Goal: Task Accomplishment & Management: Manage account settings

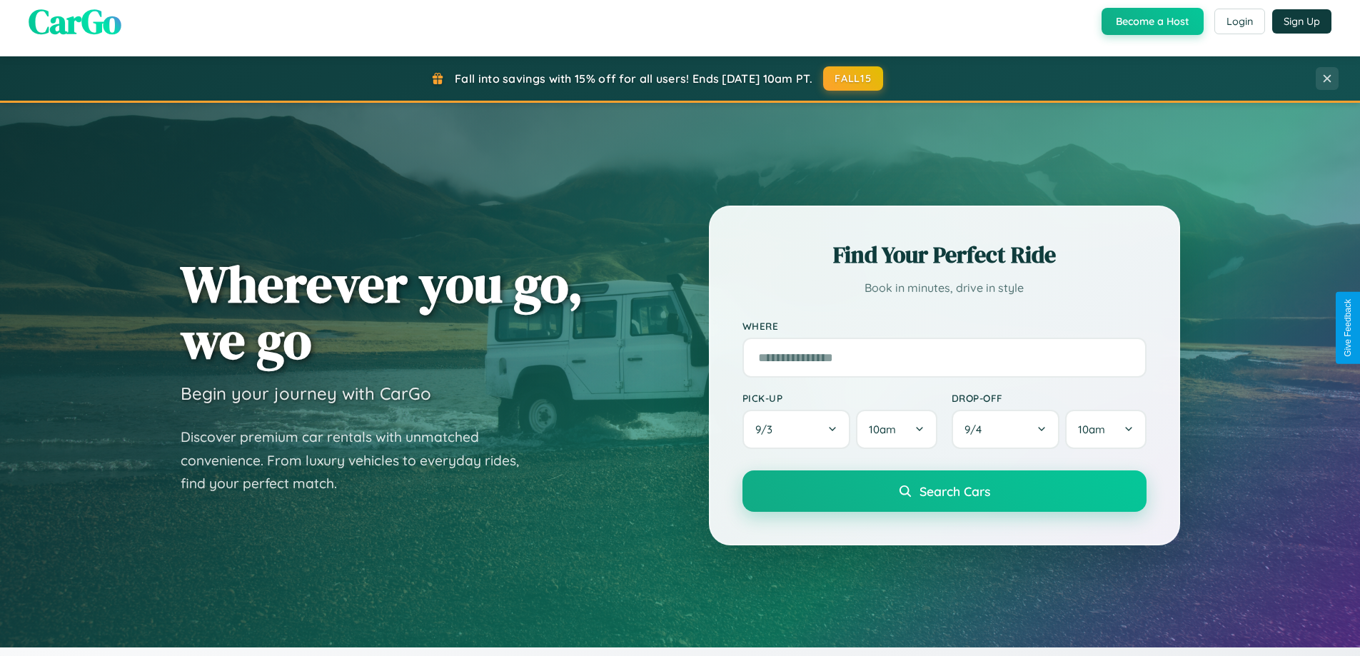
scroll to position [1257, 0]
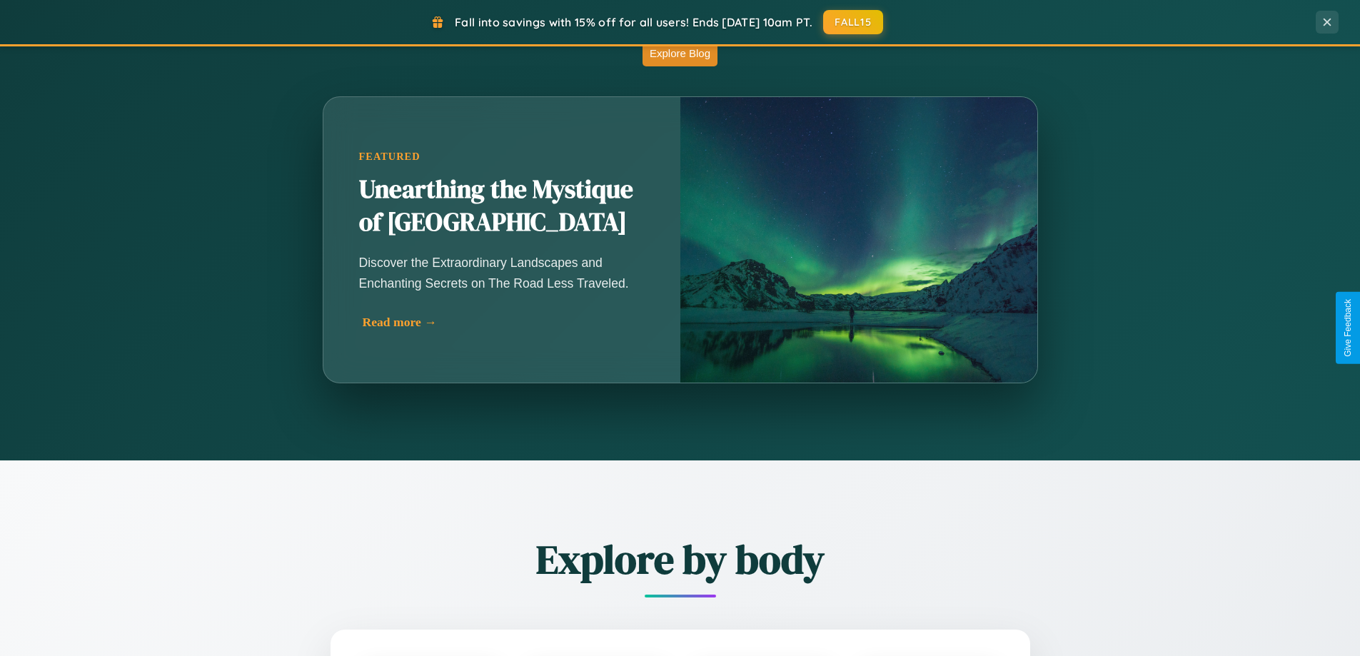
click at [504, 322] on div "Read more →" at bounding box center [506, 322] width 286 height 15
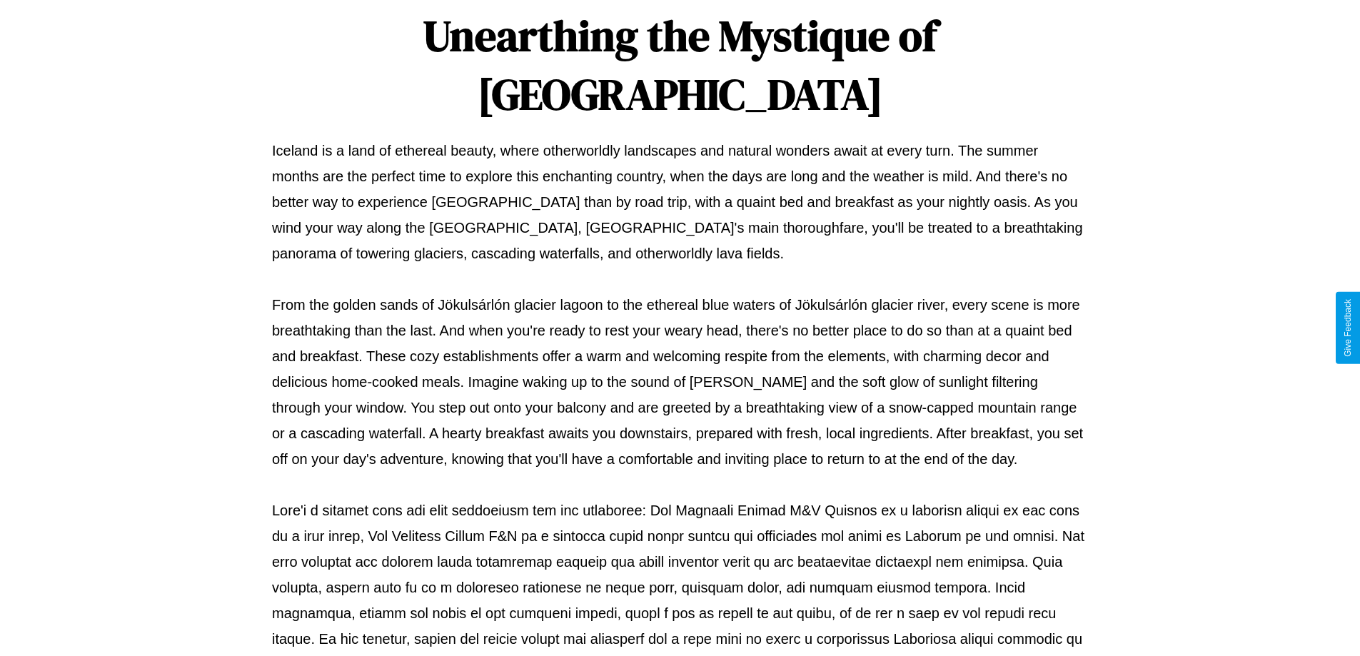
scroll to position [462, 0]
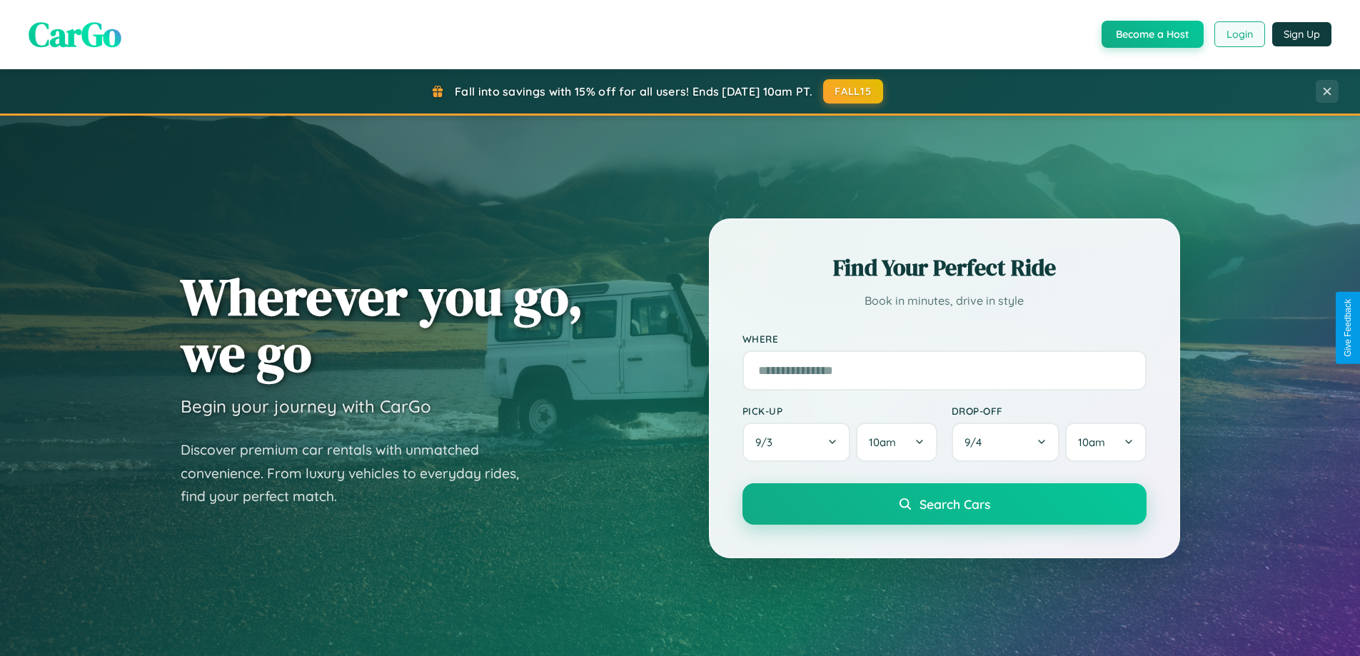
click at [1239, 34] on button "Login" at bounding box center [1240, 34] width 51 height 26
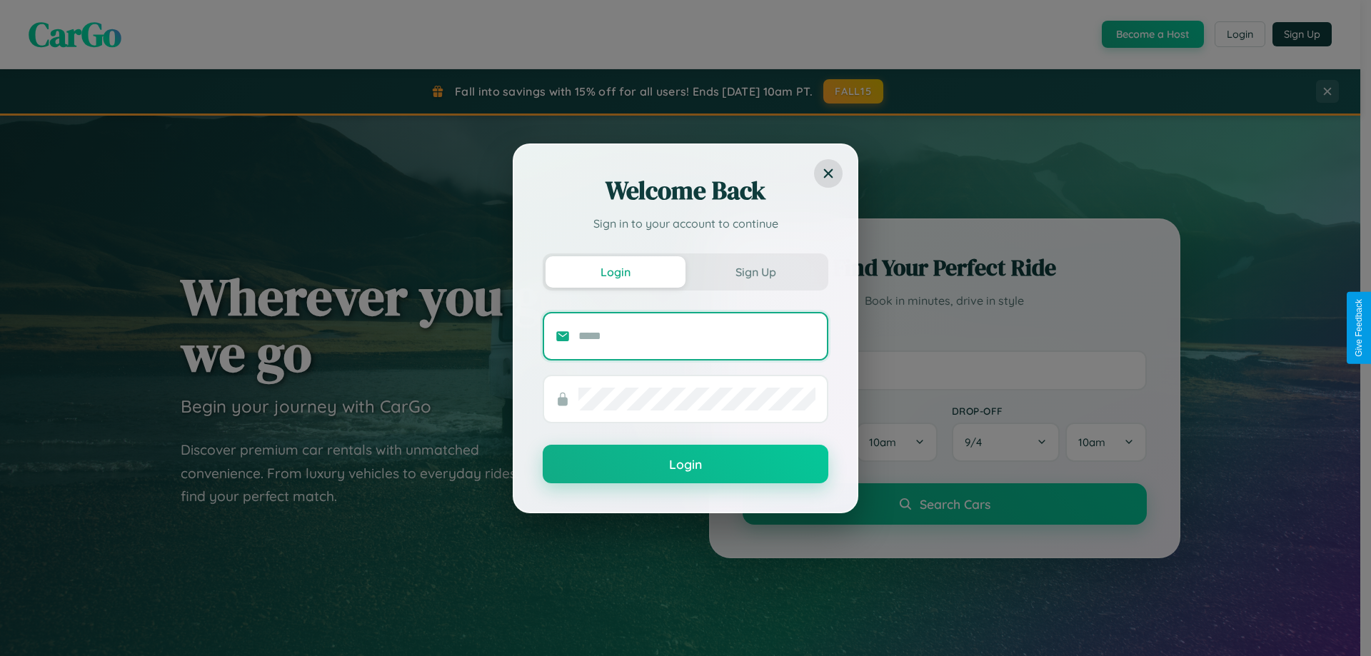
click at [697, 336] on input "text" at bounding box center [696, 336] width 237 height 23
type input "**********"
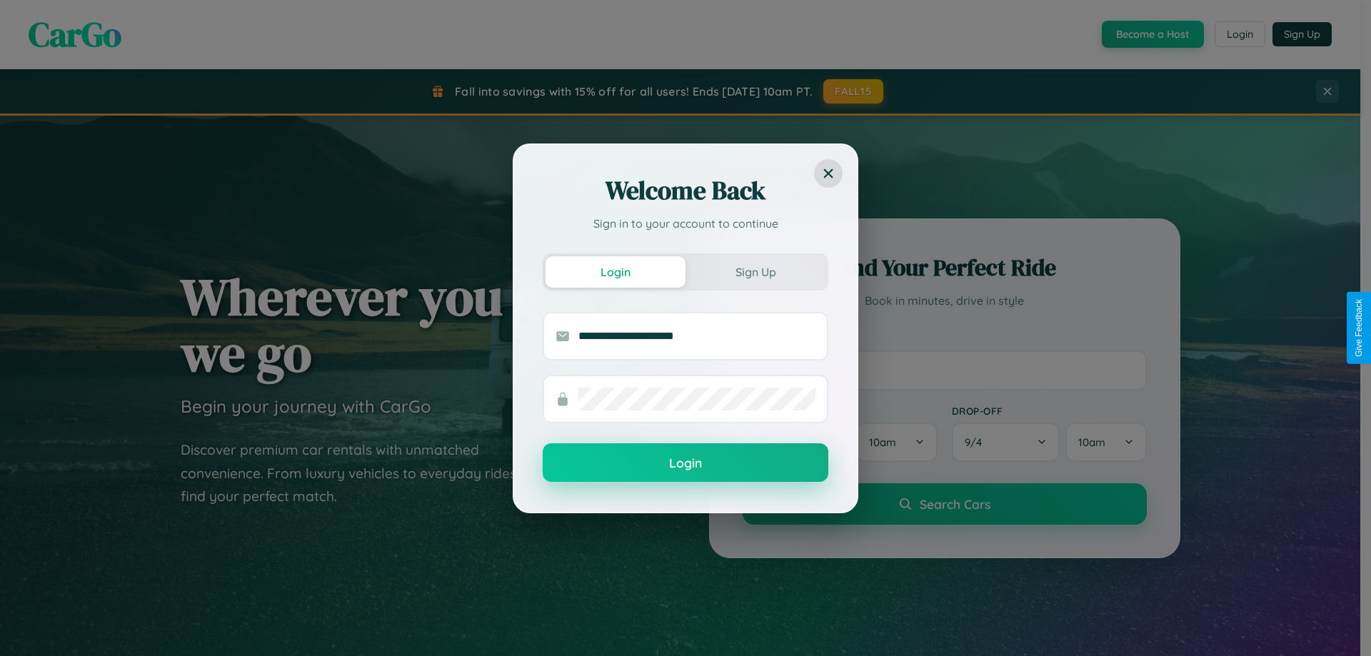
click at [685, 463] on button "Login" at bounding box center [686, 462] width 286 height 39
